Goal: Transaction & Acquisition: Purchase product/service

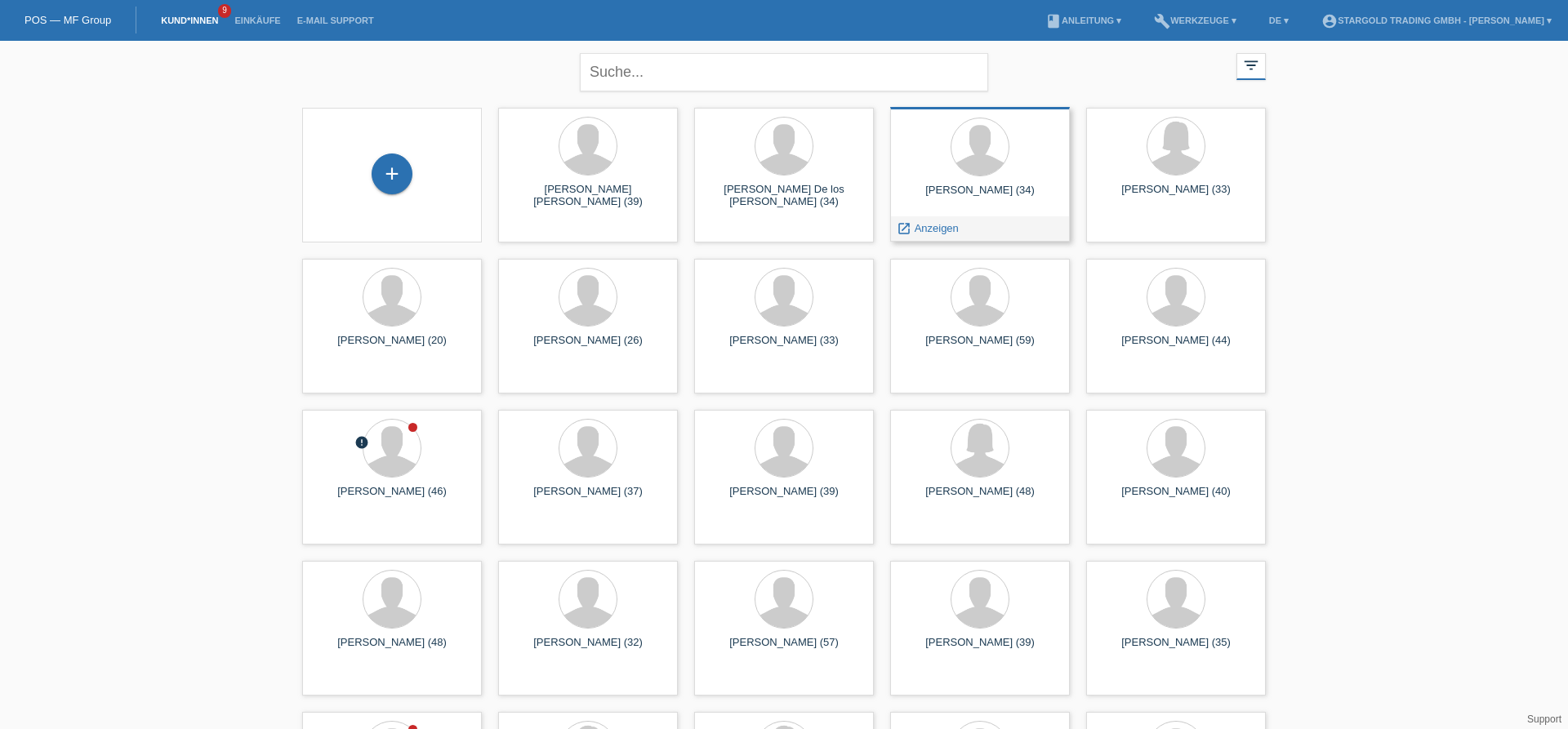
click at [963, 200] on div "Enes Salih Özyürek (34)" at bounding box center [979, 197] width 154 height 26
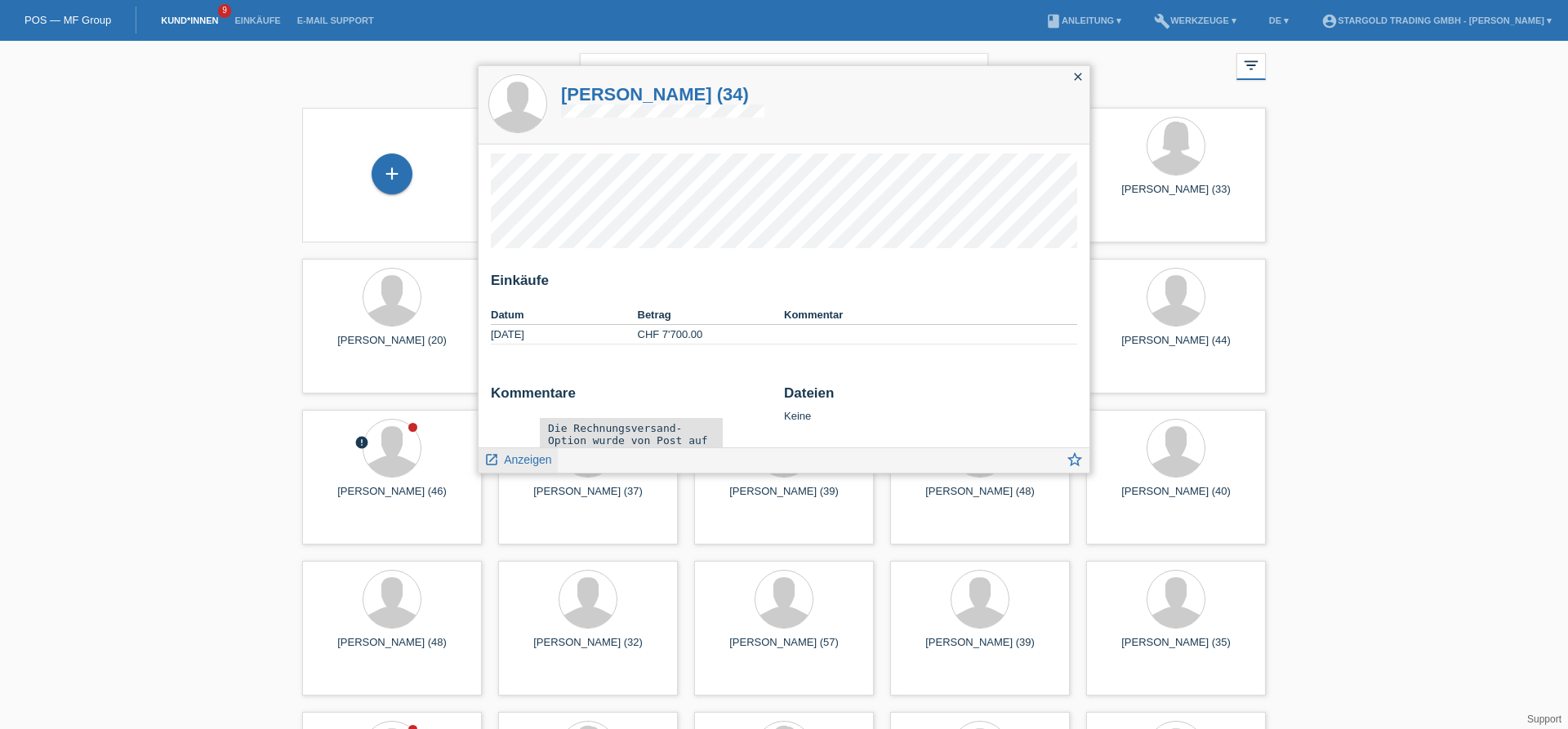
click at [509, 458] on span "Anzeigen" at bounding box center [527, 459] width 47 height 13
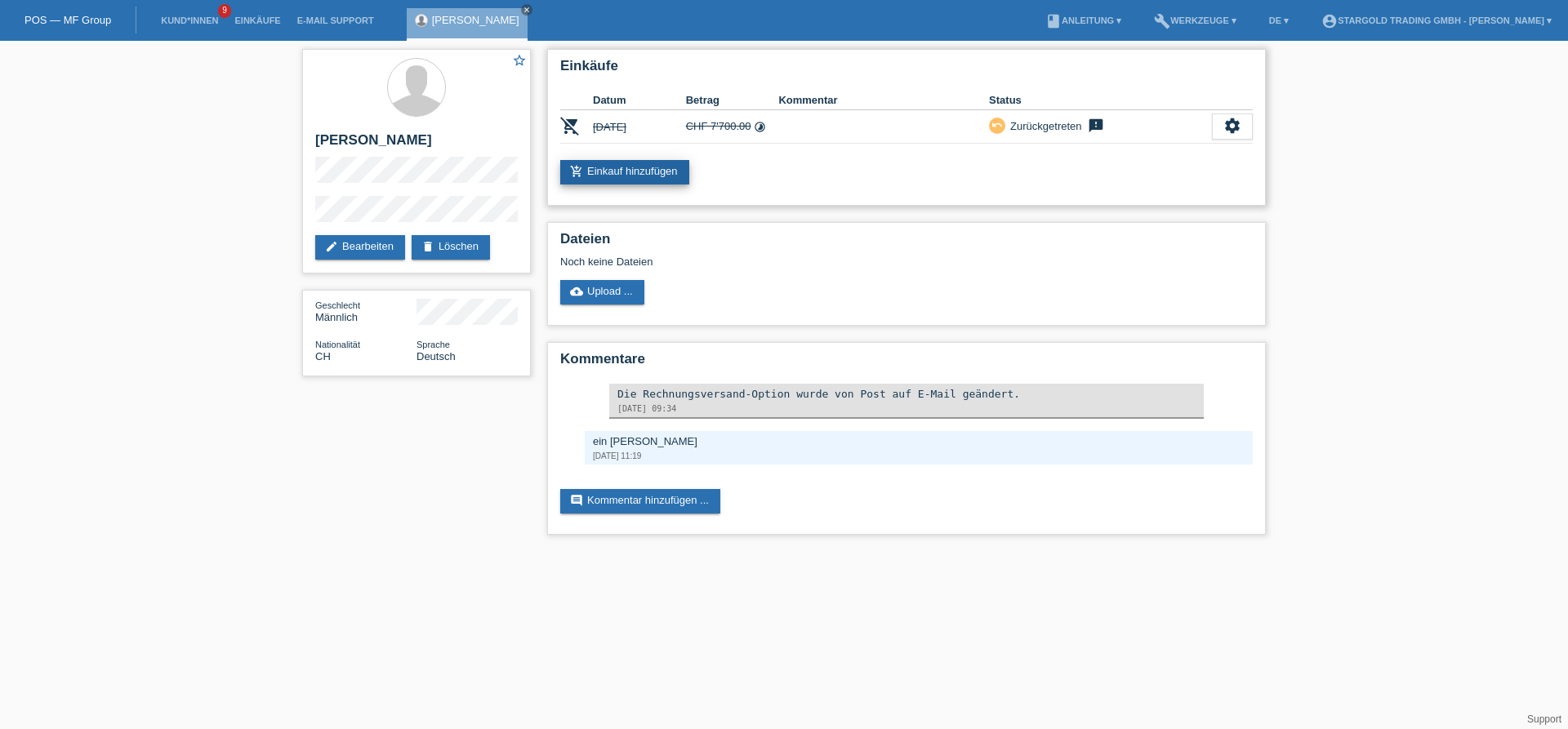
click at [677, 176] on link "add_shopping_cart Einkauf hinzufügen" at bounding box center [624, 171] width 129 height 24
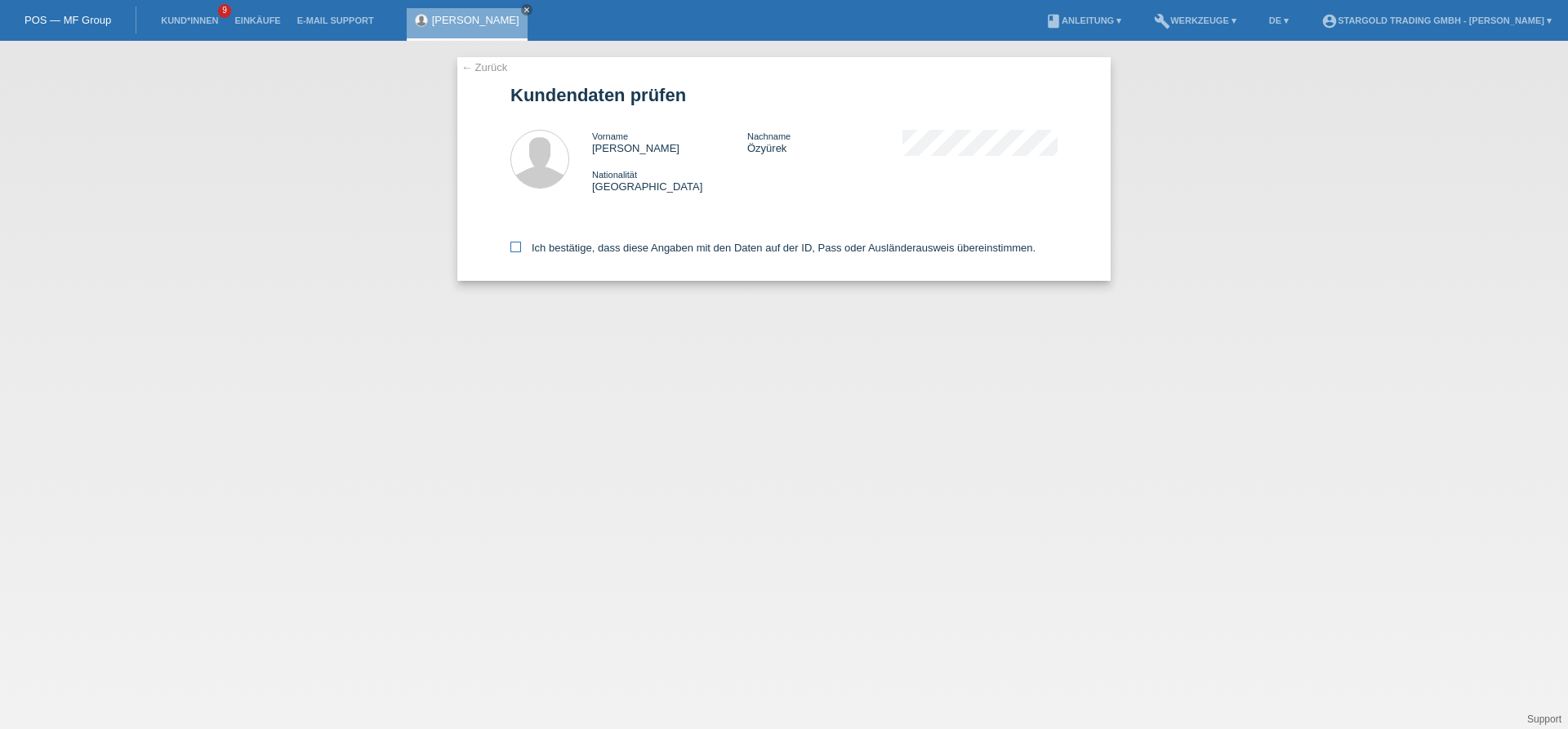
click at [709, 254] on label "Ich bestätige, dass diese Angaben mit den Daten auf der ID, Pass oder Ausländer…" at bounding box center [773, 248] width 525 height 13
click at [521, 253] on input "Ich bestätige, dass diese Angaben mit den Daten auf der ID, Pass oder Ausländer…" at bounding box center [515, 247] width 11 height 11
checkbox input "true"
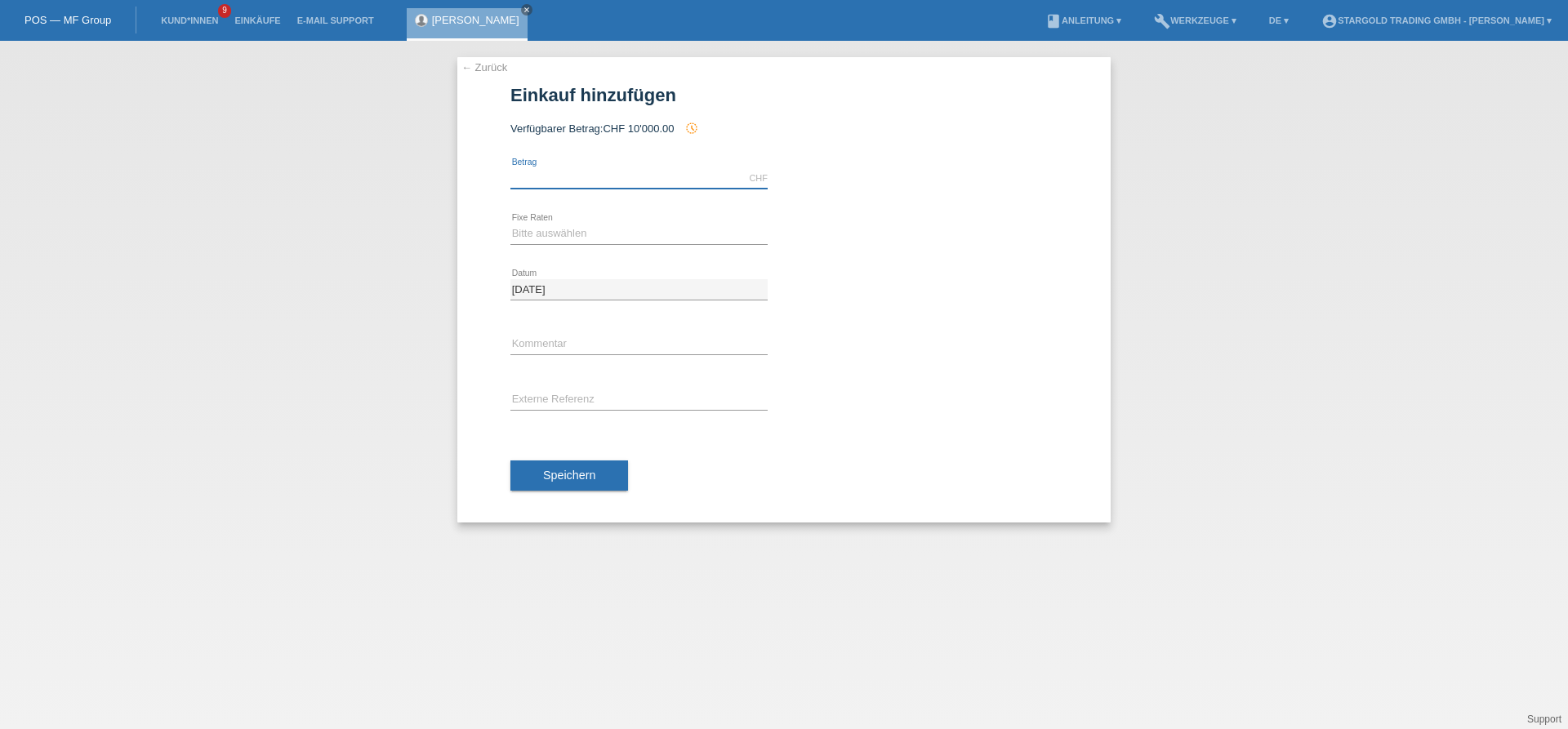
click at [633, 172] on input "text" at bounding box center [639, 178] width 258 height 20
type input "7500.00"
click at [510, 224] on select "Bitte auswählen 6 Raten 12 Raten 18 Raten 24 Raten 36 Raten 48 Raten" at bounding box center [639, 233] width 258 height 19
select select "497"
click option "48 Raten" at bounding box center [0, 0] width 0 height 0
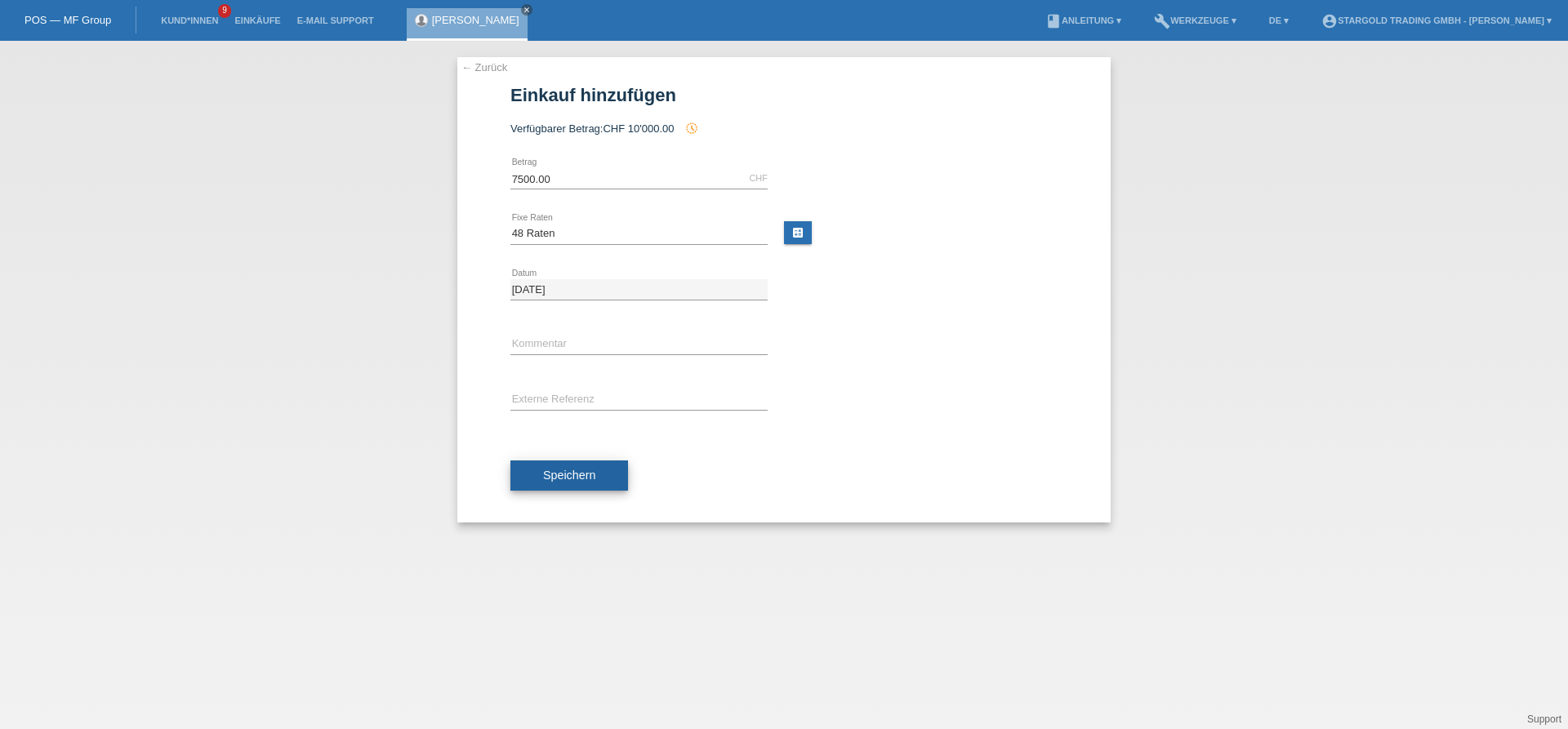
click at [554, 491] on button "Speichern" at bounding box center [569, 476] width 117 height 31
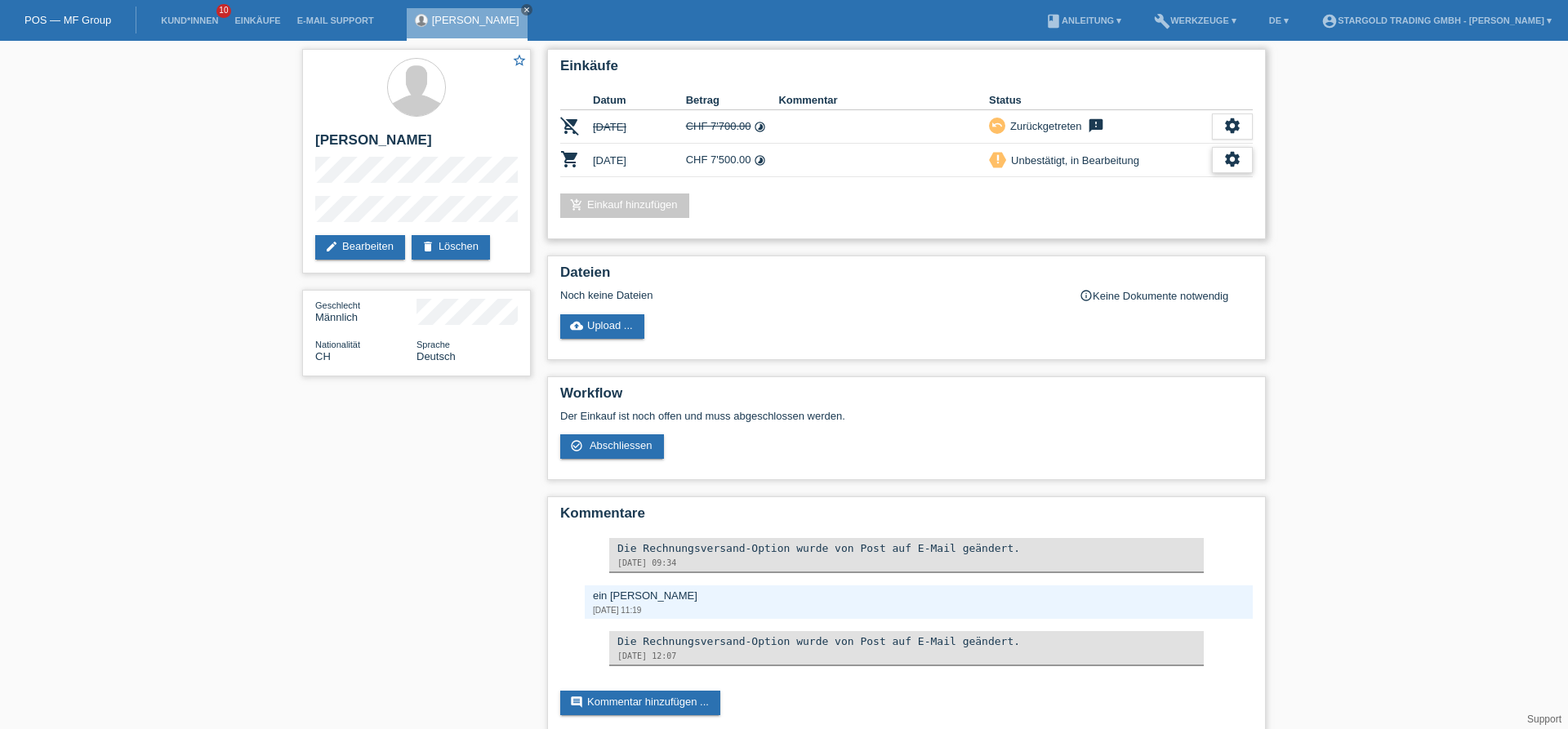
click at [1237, 163] on icon "settings" at bounding box center [1232, 159] width 18 height 18
click at [1244, 161] on div "settings" at bounding box center [1232, 160] width 41 height 26
click at [1111, 231] on div "Einkäufe Datum Betrag Kommentar Status remove_shopping_cart 18.09.2025 CHF 7'70…" at bounding box center [907, 144] width 719 height 190
click at [1236, 160] on icon "settings" at bounding box center [1232, 159] width 18 height 18
click at [1099, 242] on span "Abschliessen" at bounding box center [1103, 236] width 68 height 19
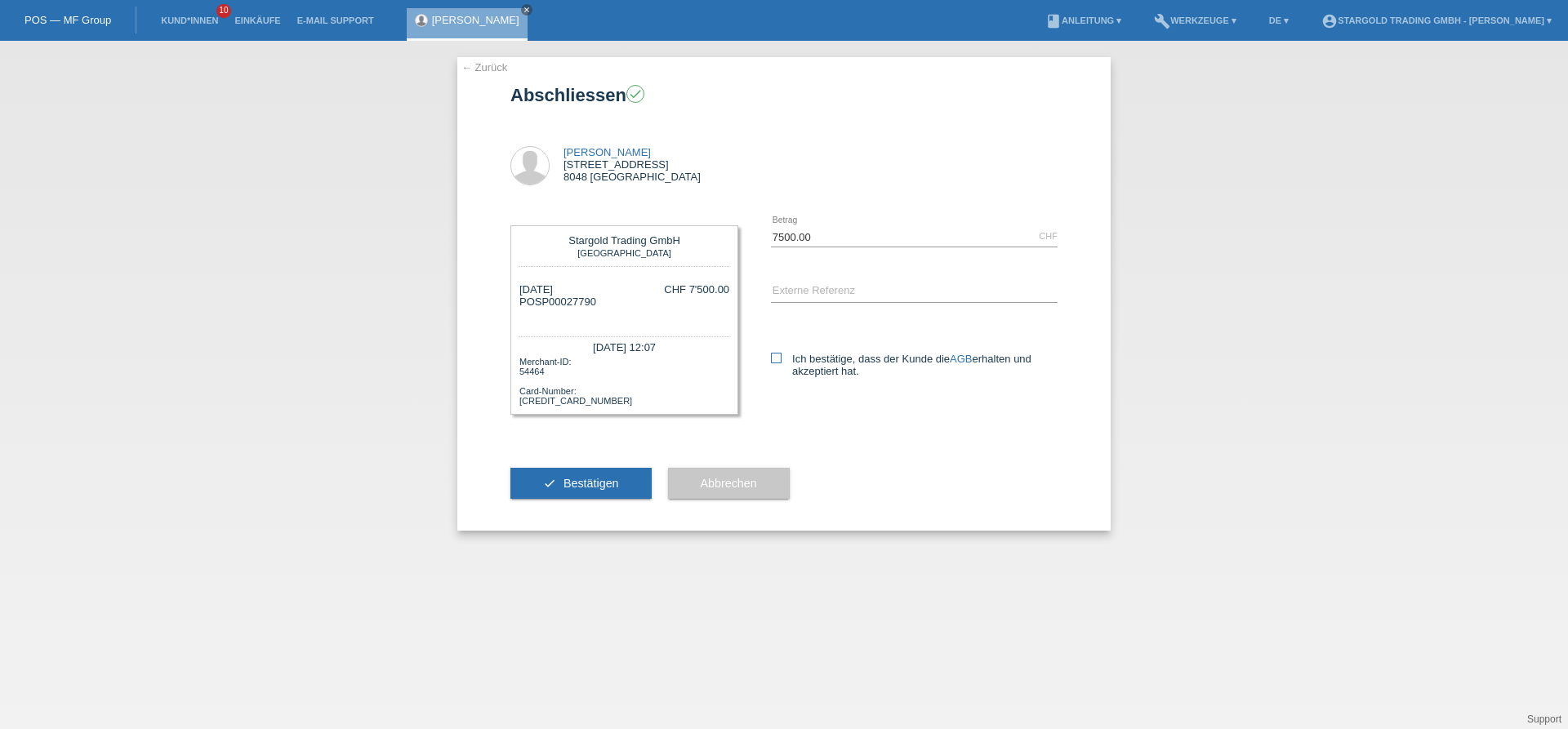
click at [784, 361] on label "Ich bestätige, dass der Kunde die AGB erhalten und akzeptiert hat." at bounding box center [914, 364] width 287 height 24
click at [782, 361] on input "Ich bestätige, dass der Kunde die AGB erhalten und akzeptiert hat." at bounding box center [776, 357] width 11 height 11
checkbox input "true"
click at [808, 298] on input "text" at bounding box center [914, 291] width 287 height 20
type input "Rolex OP41"
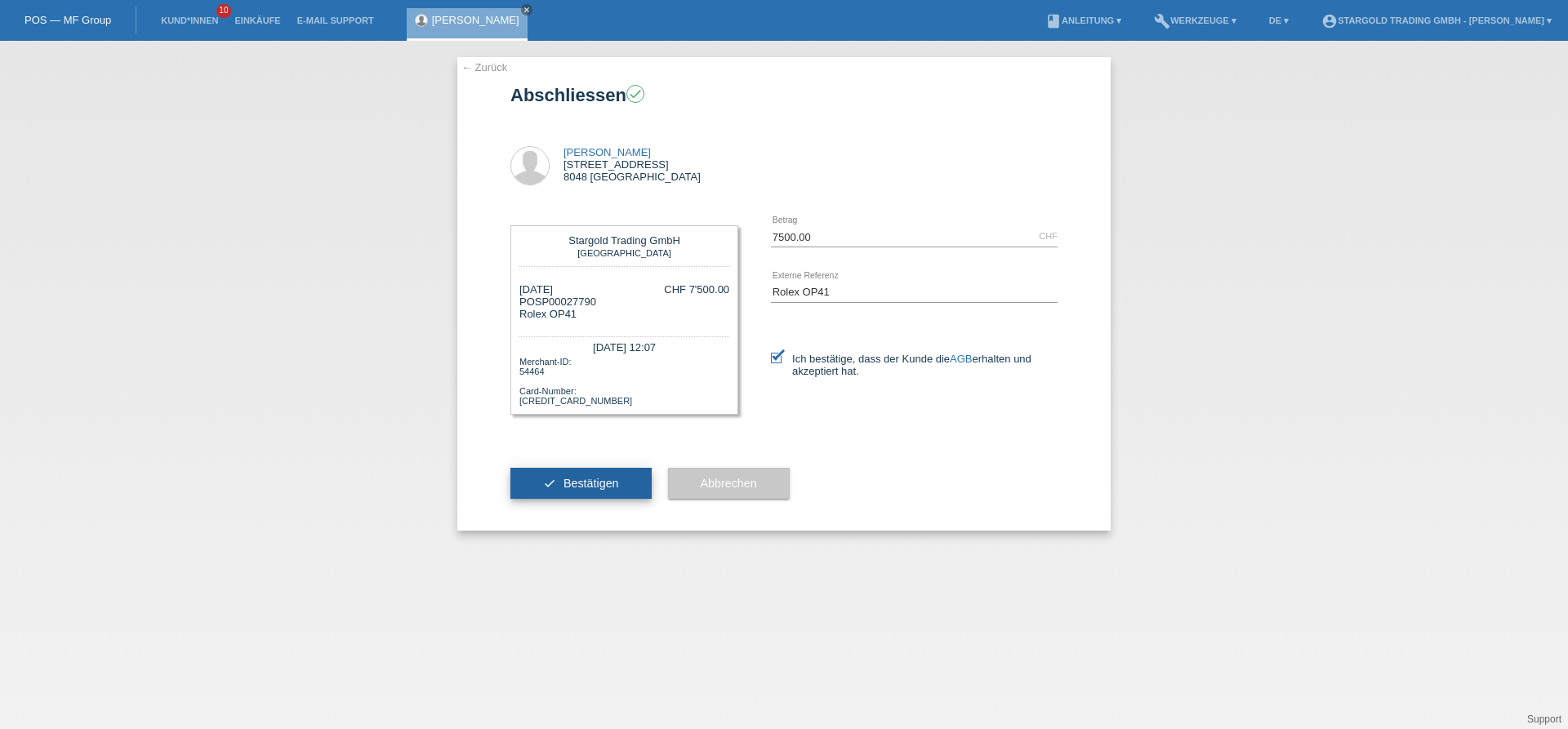
click at [550, 481] on button "check Bestätigen" at bounding box center [581, 483] width 141 height 31
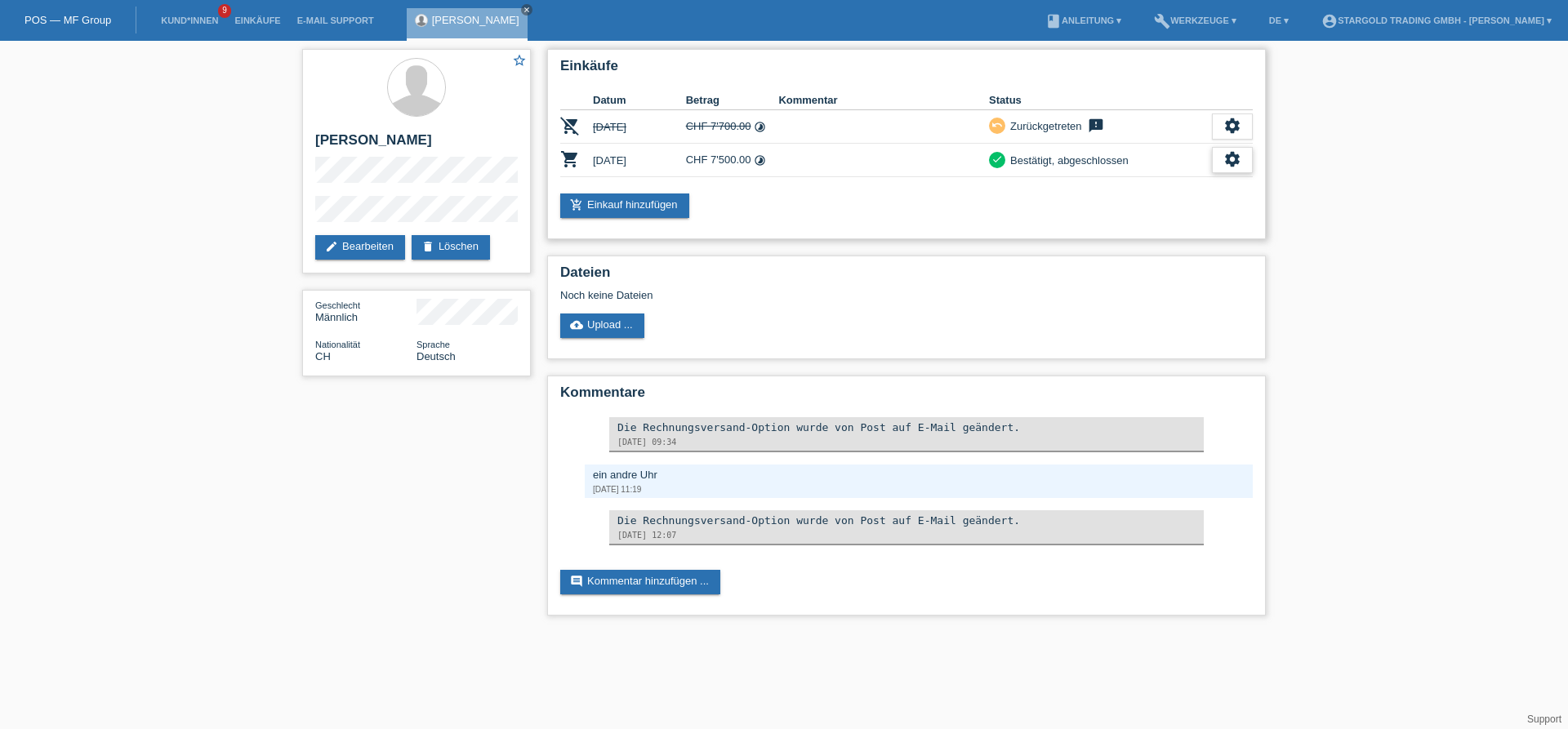
click at [1233, 159] on icon "settings" at bounding box center [1232, 159] width 18 height 18
click at [1158, 231] on span "Finanzierungsdetails herunterladen" at bounding box center [1143, 236] width 170 height 19
click at [1225, 161] on icon "settings" at bounding box center [1232, 159] width 18 height 18
click at [1153, 211] on span "AGB herunterladen" at bounding box center [1105, 211] width 96 height 19
